Goal: Task Accomplishment & Management: Use online tool/utility

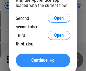
click at [43, 61] on span "Continue" at bounding box center [39, 60] width 16 height 5
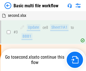
scroll to position [23, 0]
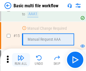
click at [21, 60] on img "button" at bounding box center [20, 58] width 7 height 7
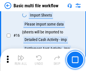
click at [21, 60] on img "button" at bounding box center [20, 58] width 7 height 7
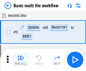
click at [21, 60] on img "button" at bounding box center [20, 58] width 7 height 7
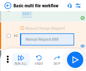
click at [21, 60] on img "button" at bounding box center [20, 58] width 7 height 7
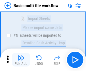
click at [21, 60] on img "button" at bounding box center [20, 58] width 7 height 7
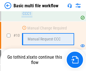
scroll to position [264, 0]
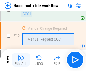
click at [21, 60] on img "button" at bounding box center [20, 58] width 7 height 7
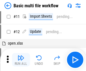
click at [21, 60] on img "button" at bounding box center [20, 58] width 7 height 7
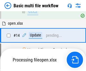
scroll to position [295, 0]
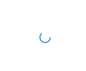
scroll to position [2, 0]
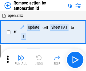
scroll to position [21, 0]
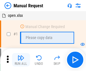
click at [21, 60] on img "button" at bounding box center [20, 58] width 7 height 7
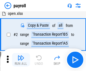
click at [21, 60] on img "button" at bounding box center [20, 58] width 7 height 7
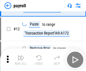
scroll to position [41, 0]
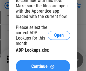
click at [43, 65] on span "Continue" at bounding box center [39, 67] width 16 height 5
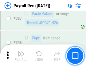
scroll to position [2504, 0]
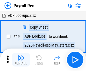
click at [21, 60] on img "button" at bounding box center [20, 58] width 7 height 7
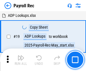
scroll to position [34, 0]
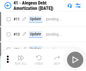
click at [21, 60] on img "button" at bounding box center [20, 58] width 7 height 7
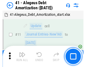
scroll to position [70, 0]
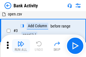
click at [21, 46] on img "button" at bounding box center [20, 44] width 7 height 7
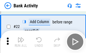
scroll to position [151, 0]
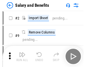
scroll to position [8, 0]
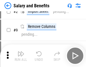
click at [21, 56] on img "button" at bounding box center [20, 53] width 7 height 7
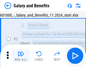
click at [21, 56] on img "button" at bounding box center [20, 53] width 7 height 7
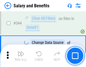
scroll to position [2640, 0]
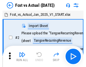
scroll to position [7, 0]
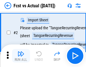
click at [21, 56] on img "button" at bounding box center [20, 53] width 7 height 7
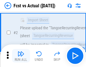
click at [21, 56] on img "button" at bounding box center [20, 53] width 7 height 7
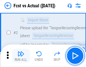
scroll to position [53, 0]
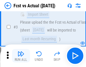
click at [21, 56] on img "button" at bounding box center [20, 53] width 7 height 7
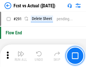
scroll to position [2668, 0]
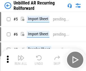
click at [21, 56] on img "button" at bounding box center [20, 58] width 7 height 7
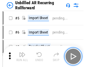
scroll to position [12, 0]
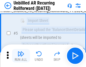
click at [21, 56] on img "button" at bounding box center [20, 53] width 7 height 7
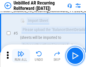
scroll to position [53, 0]
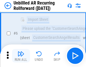
click at [21, 56] on img "button" at bounding box center [20, 53] width 7 height 7
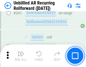
scroll to position [1915, 0]
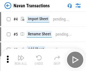
click at [21, 56] on img "button" at bounding box center [20, 58] width 7 height 7
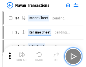
scroll to position [9, 0]
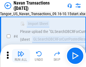
click at [21, 56] on img "button" at bounding box center [20, 53] width 7 height 7
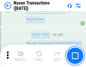
scroll to position [1828, 0]
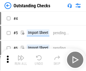
click at [21, 56] on img "button" at bounding box center [20, 58] width 7 height 7
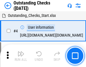
scroll to position [24, 0]
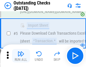
click at [21, 56] on img "button" at bounding box center [20, 53] width 7 height 7
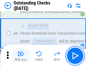
scroll to position [59, 0]
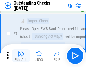
click at [21, 56] on img "button" at bounding box center [20, 53] width 7 height 7
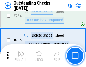
scroll to position [1712, 0]
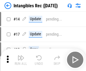
click at [21, 60] on img "button" at bounding box center [20, 58] width 7 height 7
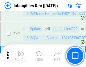
scroll to position [220, 0]
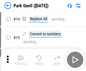
click at [21, 56] on img "button" at bounding box center [20, 58] width 7 height 7
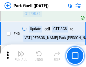
scroll to position [705, 0]
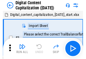
scroll to position [16, 0]
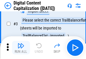
click at [21, 47] on img "button" at bounding box center [20, 45] width 7 height 7
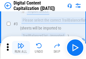
click at [21, 47] on img "button" at bounding box center [20, 45] width 7 height 7
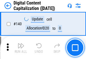
scroll to position [598, 0]
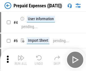
click at [21, 56] on img "button" at bounding box center [20, 58] width 7 height 7
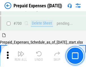
scroll to position [1517, 0]
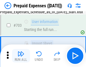
click at [21, 56] on img "button" at bounding box center [20, 53] width 7 height 7
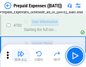
scroll to position [1550, 0]
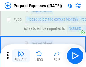
click at [21, 56] on img "button" at bounding box center [20, 53] width 7 height 7
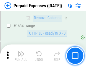
scroll to position [5489, 0]
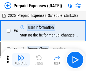
click at [21, 60] on img "button" at bounding box center [20, 58] width 7 height 7
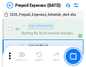
scroll to position [25, 0]
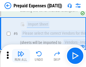
click at [21, 56] on img "button" at bounding box center [20, 53] width 7 height 7
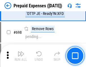
scroll to position [1963, 0]
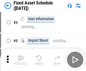
click at [21, 60] on img "button" at bounding box center [20, 58] width 7 height 7
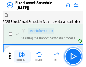
scroll to position [30, 0]
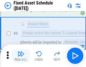
click at [21, 56] on img "button" at bounding box center [20, 53] width 7 height 7
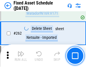
scroll to position [1797, 0]
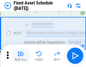
click at [21, 56] on img "button" at bounding box center [20, 53] width 7 height 7
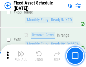
scroll to position [2520, 0]
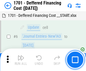
scroll to position [68, 0]
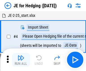
click at [21, 56] on img "button" at bounding box center [20, 58] width 7 height 7
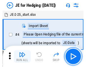
scroll to position [1, 0]
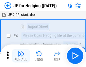
click at [21, 56] on img "button" at bounding box center [20, 53] width 7 height 7
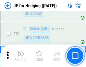
scroll to position [365, 0]
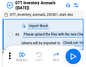
scroll to position [1, 0]
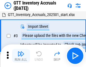
click at [21, 56] on img "button" at bounding box center [20, 53] width 7 height 7
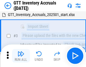
click at [21, 56] on img "button" at bounding box center [20, 53] width 7 height 7
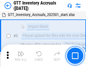
scroll to position [36, 0]
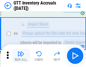
click at [21, 56] on img "button" at bounding box center [20, 53] width 7 height 7
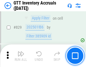
scroll to position [4279, 0]
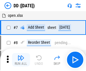
click at [21, 60] on img "button" at bounding box center [20, 58] width 7 height 7
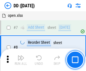
scroll to position [54, 0]
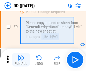
click at [21, 60] on img "button" at bounding box center [20, 58] width 7 height 7
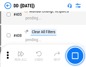
scroll to position [2522, 0]
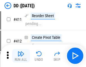
click at [21, 56] on img "button" at bounding box center [20, 53] width 7 height 7
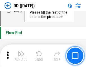
scroll to position [2698, 0]
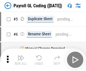
click at [21, 60] on img "button" at bounding box center [20, 58] width 7 height 7
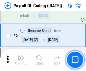
scroll to position [68, 0]
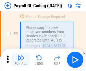
click at [21, 60] on img "button" at bounding box center [20, 58] width 7 height 7
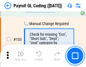
scroll to position [1323, 0]
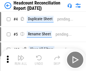
click at [21, 60] on img "button" at bounding box center [20, 58] width 7 height 7
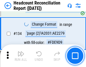
scroll to position [678, 0]
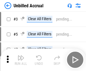
click at [21, 60] on img "button" at bounding box center [20, 58] width 7 height 7
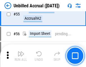
scroll to position [589, 0]
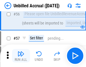
click at [21, 56] on img "button" at bounding box center [20, 53] width 7 height 7
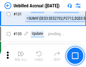
scroll to position [1679, 0]
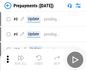
click at [21, 60] on img "button" at bounding box center [20, 58] width 7 height 7
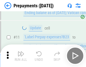
scroll to position [35, 0]
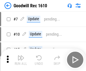
click at [21, 60] on img "button" at bounding box center [20, 58] width 7 height 7
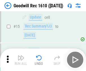
scroll to position [96, 0]
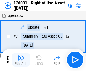
click at [21, 60] on img "button" at bounding box center [20, 58] width 7 height 7
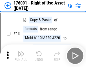
scroll to position [36, 0]
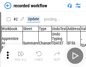
click at [21, 56] on img "button" at bounding box center [20, 53] width 7 height 7
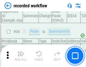
scroll to position [1762, 0]
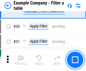
scroll to position [516, 0]
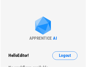
scroll to position [9, 0]
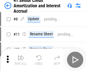
click at [21, 56] on img "button" at bounding box center [20, 58] width 7 height 7
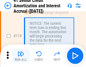
click at [21, 56] on img "button" at bounding box center [20, 53] width 7 height 7
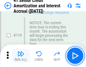
scroll to position [532, 0]
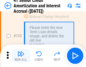
click at [21, 56] on img "button" at bounding box center [20, 53] width 7 height 7
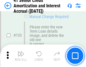
scroll to position [589, 0]
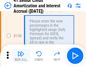
click at [21, 56] on img "button" at bounding box center [20, 53] width 7 height 7
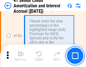
scroll to position [648, 0]
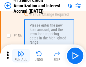
click at [21, 56] on img "button" at bounding box center [20, 53] width 7 height 7
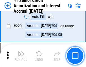
scroll to position [1263, 0]
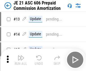
click at [21, 56] on img "button" at bounding box center [20, 58] width 7 height 7
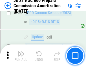
scroll to position [1037, 0]
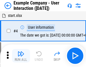
click at [21, 56] on img "button" at bounding box center [20, 53] width 7 height 7
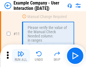
click at [21, 56] on img "button" at bounding box center [20, 53] width 7 height 7
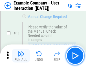
scroll to position [122, 0]
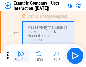
click at [21, 56] on img "button" at bounding box center [20, 53] width 7 height 7
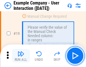
click at [21, 56] on img "button" at bounding box center [20, 53] width 7 height 7
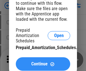
click at [43, 64] on span "Continue" at bounding box center [39, 64] width 16 height 5
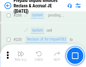
scroll to position [731, 0]
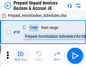
click at [21, 56] on img "button" at bounding box center [20, 53] width 7 height 7
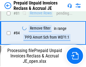
scroll to position [431, 0]
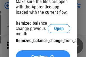
click at [43, 55] on span "Continue" at bounding box center [39, 57] width 16 height 5
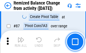
scroll to position [551, 0]
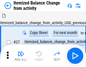
scroll to position [9, 0]
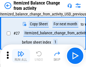
click at [21, 56] on img "button" at bounding box center [20, 53] width 7 height 7
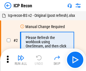
scroll to position [3, 0]
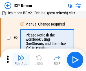
click at [21, 60] on img "button" at bounding box center [20, 58] width 7 height 7
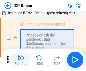
click at [21, 60] on img "button" at bounding box center [20, 58] width 7 height 7
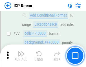
scroll to position [507, 0]
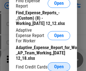
click at [59, 67] on span "Open" at bounding box center [59, 67] width 10 height 5
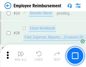
scroll to position [264, 0]
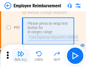
click at [21, 56] on img "button" at bounding box center [20, 53] width 7 height 7
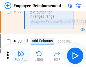
click at [21, 56] on img "button" at bounding box center [20, 53] width 7 height 7
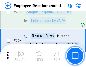
scroll to position [1426, 0]
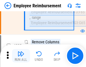
click at [21, 56] on img "button" at bounding box center [20, 53] width 7 height 7
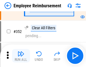
click at [21, 56] on img "button" at bounding box center [20, 53] width 7 height 7
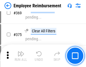
scroll to position [2906, 0]
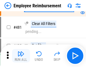
click at [21, 56] on img "button" at bounding box center [20, 53] width 7 height 7
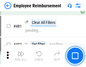
scroll to position [3447, 0]
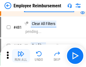
click at [21, 56] on img "button" at bounding box center [20, 53] width 7 height 7
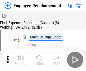
scroll to position [19, 0]
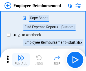
click at [21, 60] on img "button" at bounding box center [20, 58] width 7 height 7
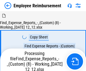
scroll to position [19, 0]
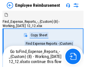
scroll to position [19, 0]
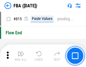
scroll to position [5047, 0]
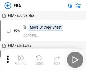
scroll to position [6, 0]
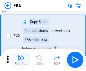
click at [21, 60] on img "button" at bounding box center [20, 58] width 7 height 7
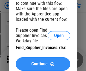
click at [43, 64] on span "Continue" at bounding box center [39, 64] width 16 height 5
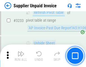
scroll to position [13730, 0]
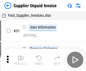
scroll to position [18, 0]
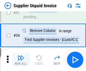
click at [21, 60] on img "button" at bounding box center [20, 58] width 7 height 7
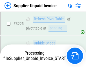
scroll to position [13662, 0]
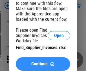
click at [43, 64] on span "Continue" at bounding box center [39, 64] width 16 height 5
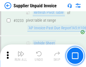
scroll to position [13730, 0]
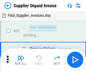
scroll to position [18, 0]
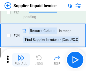
click at [21, 60] on img "button" at bounding box center [20, 58] width 7 height 7
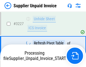
scroll to position [13686, 0]
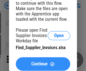
click at [43, 64] on span "Continue" at bounding box center [39, 64] width 16 height 5
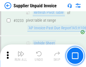
scroll to position [13730, 0]
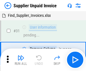
scroll to position [18, 0]
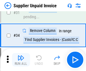
click at [21, 60] on img "button" at bounding box center [20, 58] width 7 height 7
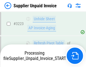
scroll to position [13662, 0]
